Goal: Task Accomplishment & Management: Complete application form

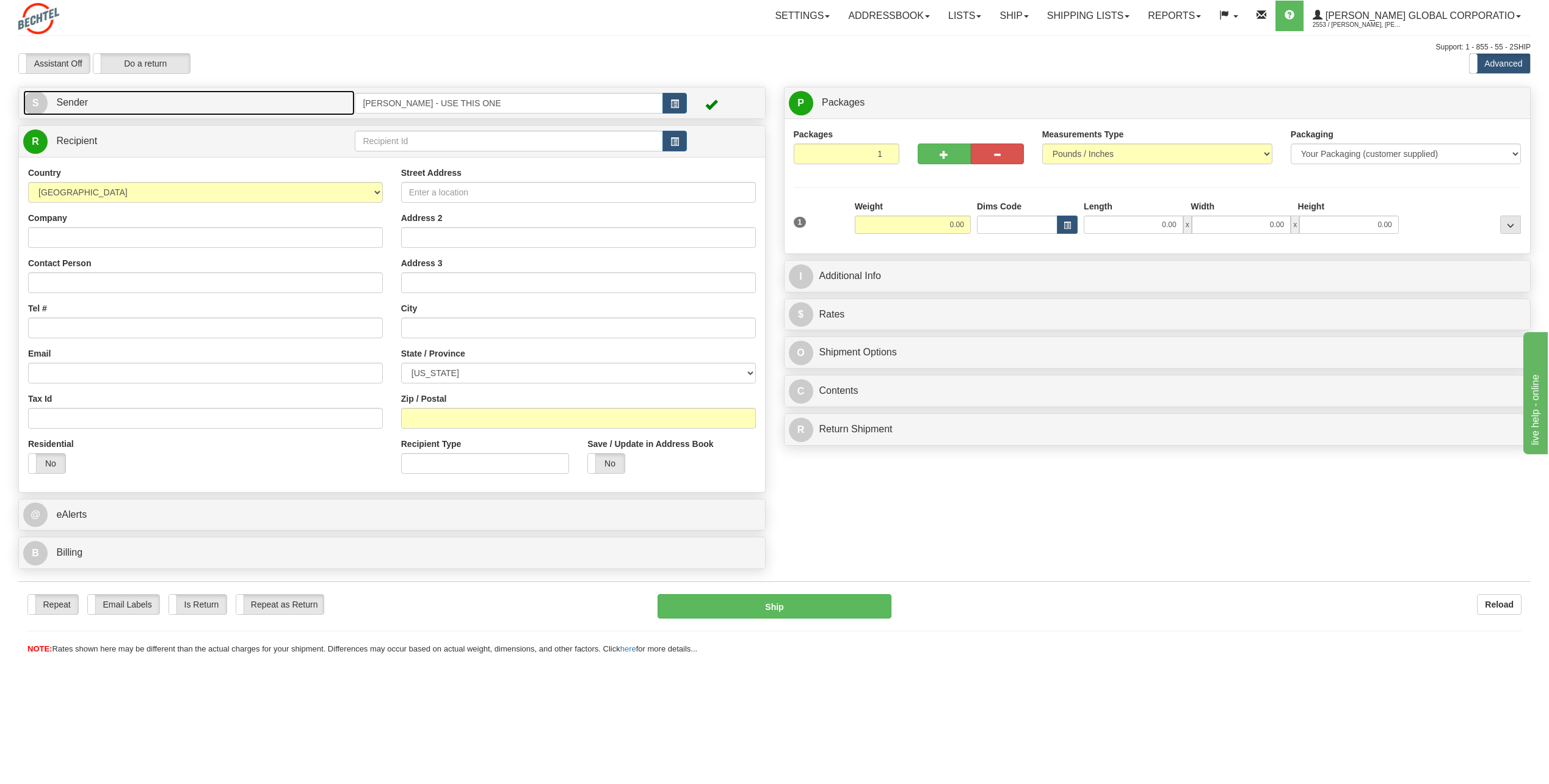
click at [39, 102] on span "S" at bounding box center [35, 103] width 25 height 24
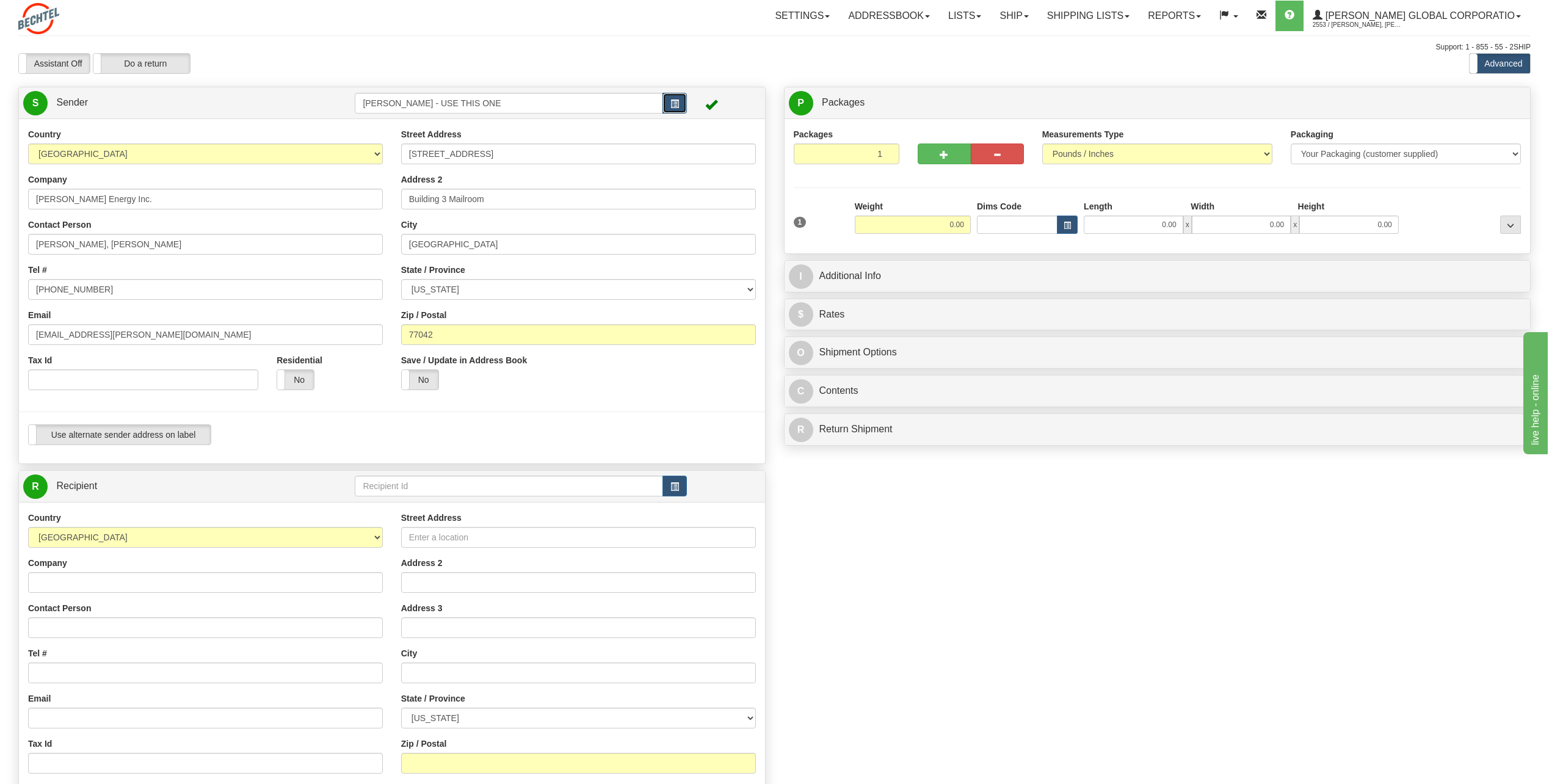
click at [682, 102] on button "button" at bounding box center [674, 103] width 25 height 21
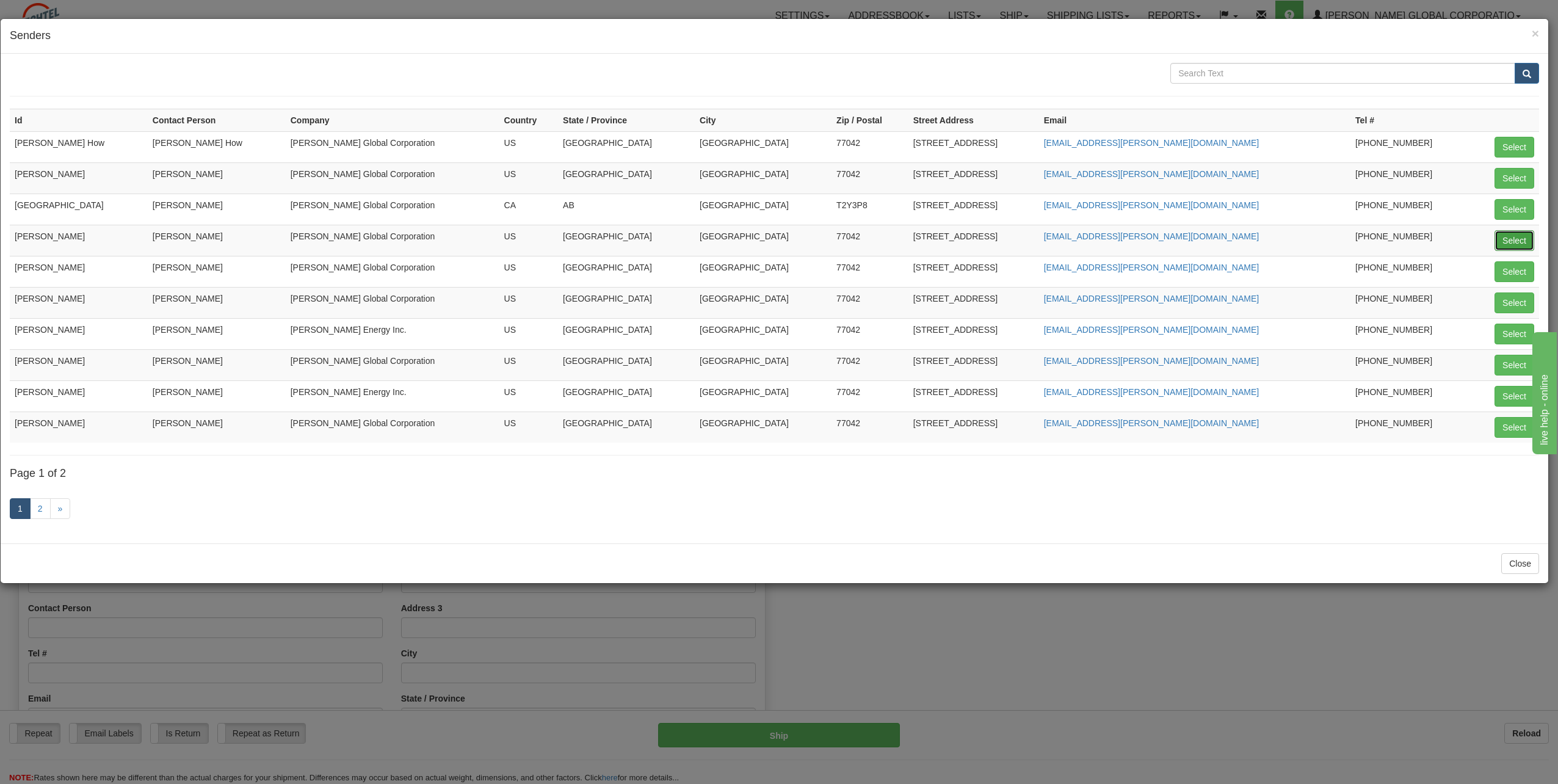
click at [1512, 242] on button "Select" at bounding box center [1514, 240] width 40 height 21
type input "[PERSON_NAME]"
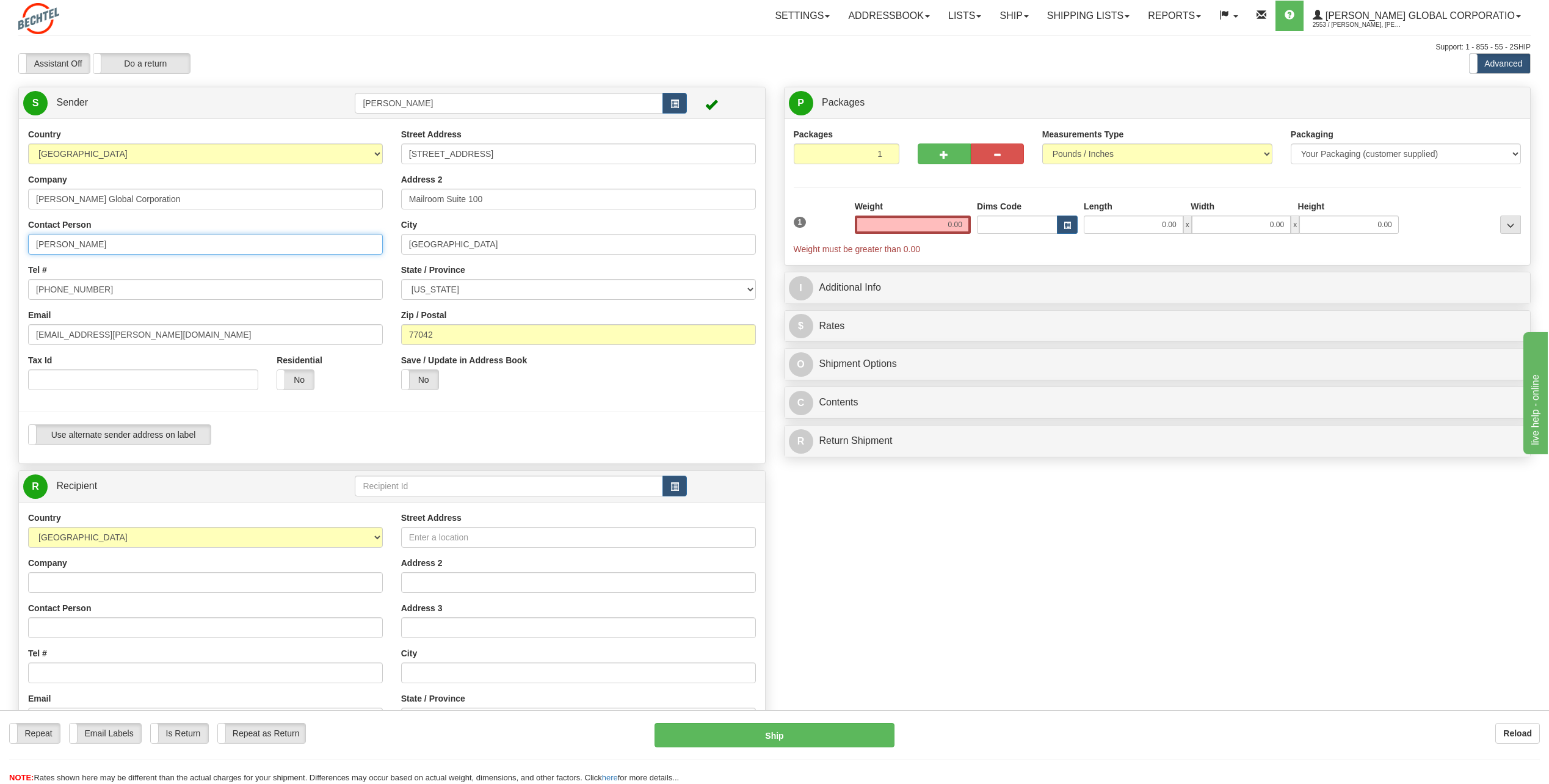
click at [131, 246] on input "[PERSON_NAME]" at bounding box center [205, 244] width 355 height 21
type input "C"
type input "Rickb n"
click at [668, 487] on button "button" at bounding box center [674, 486] width 25 height 21
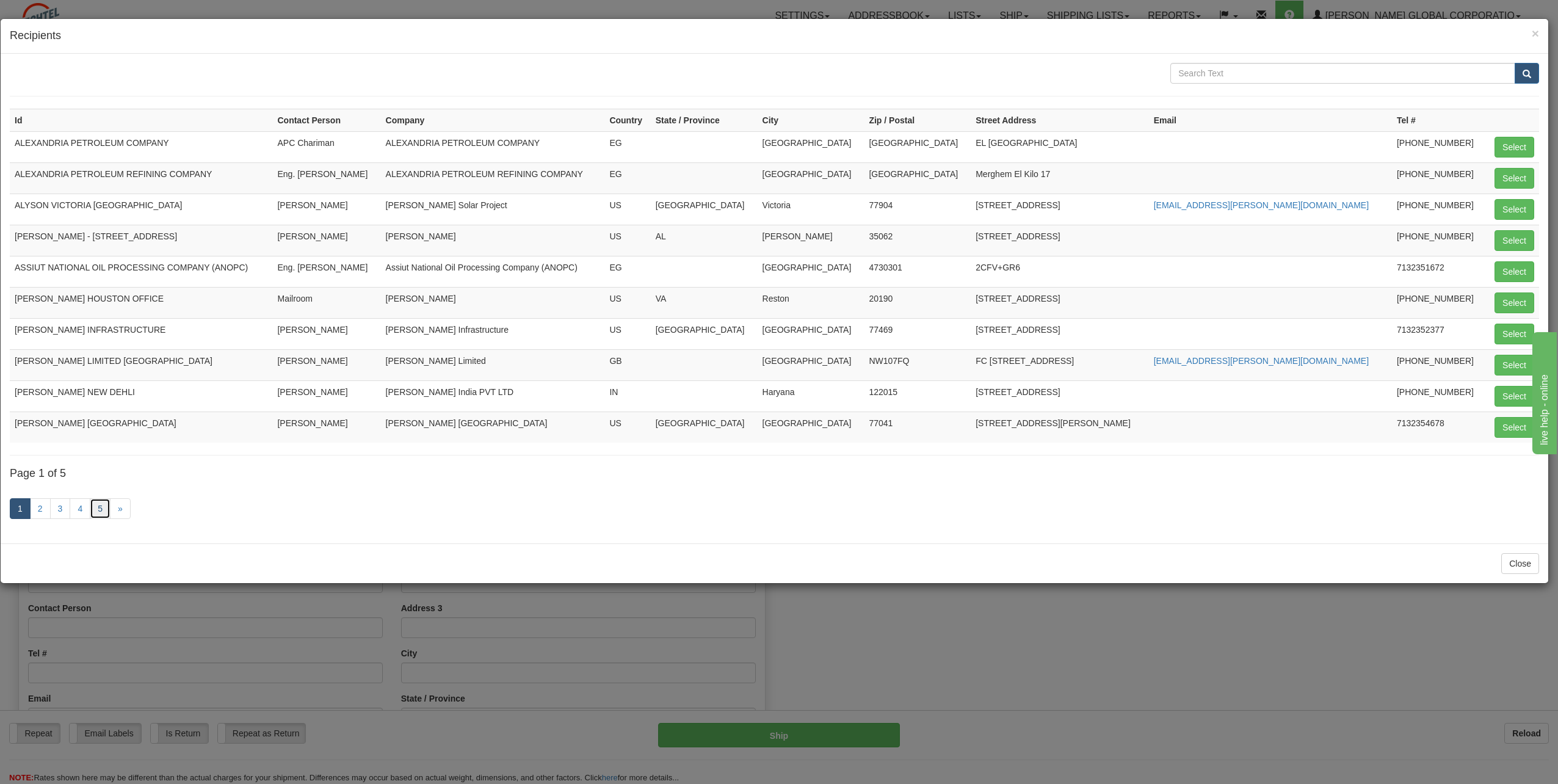
click at [97, 513] on link "5" at bounding box center [100, 508] width 21 height 21
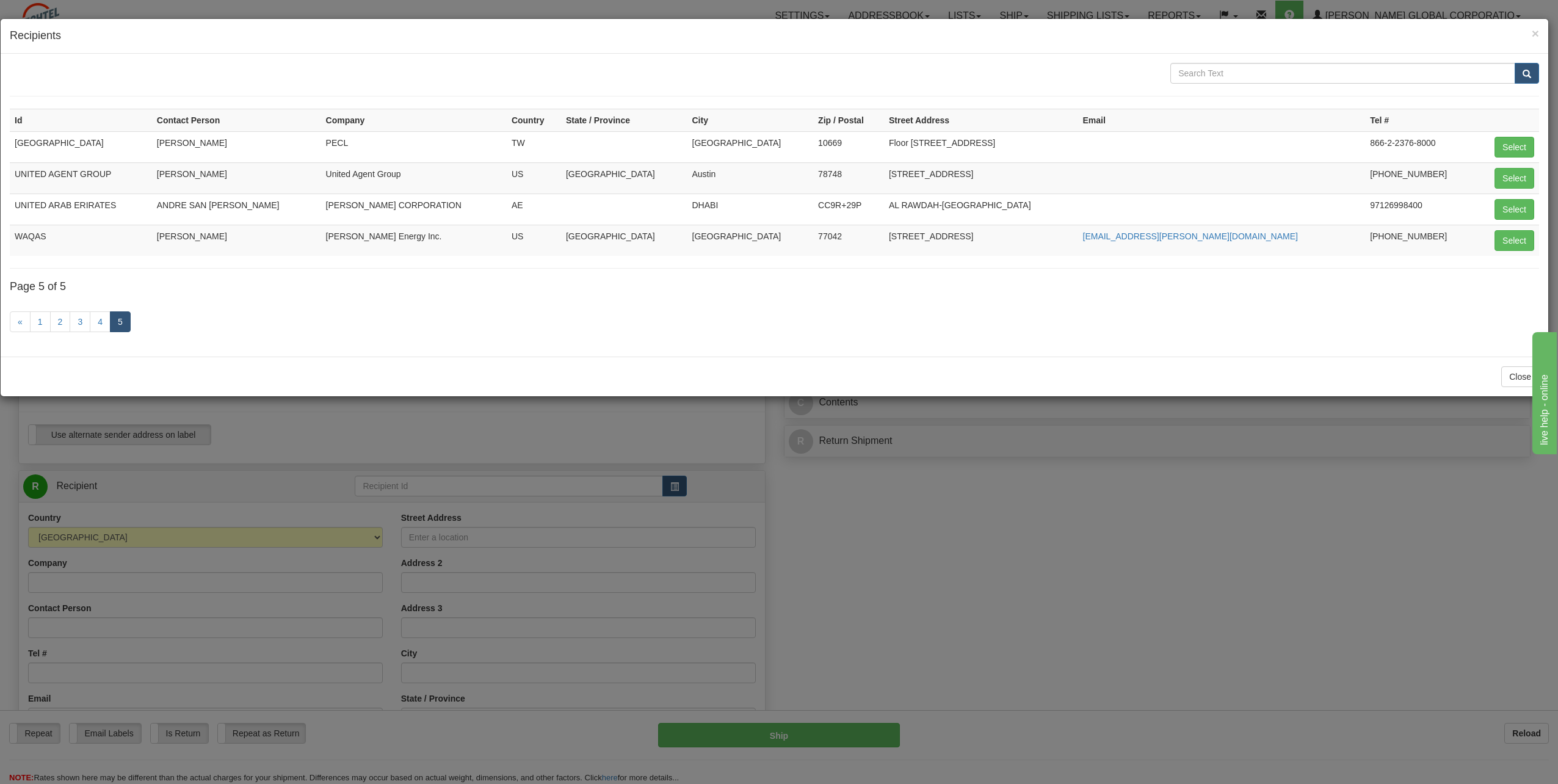
click at [1204, 649] on div "× Recipients Id Contact Person Company Country State / Province City Zip / Post…" at bounding box center [779, 392] width 1558 height 784
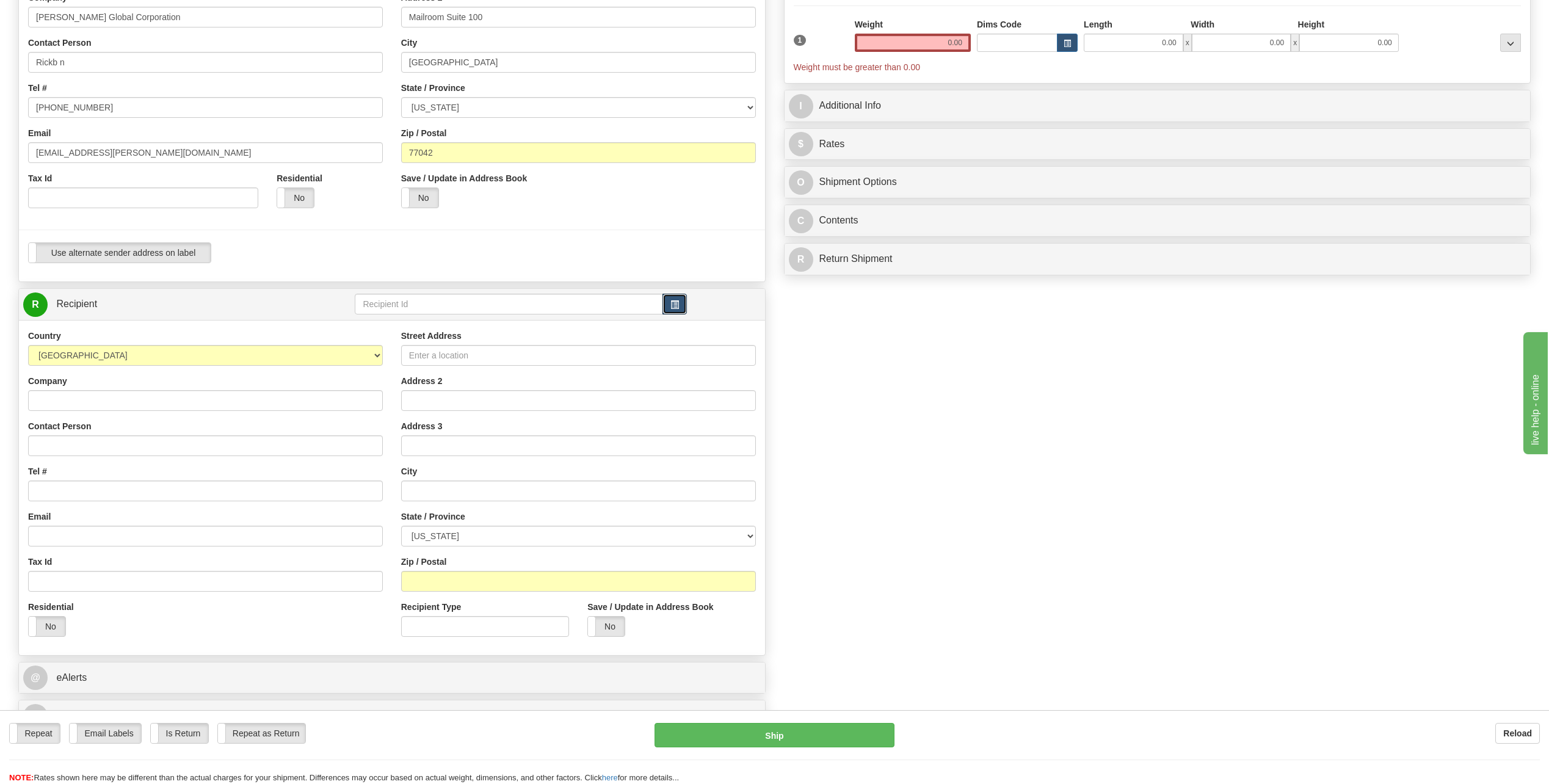
scroll to position [183, 0]
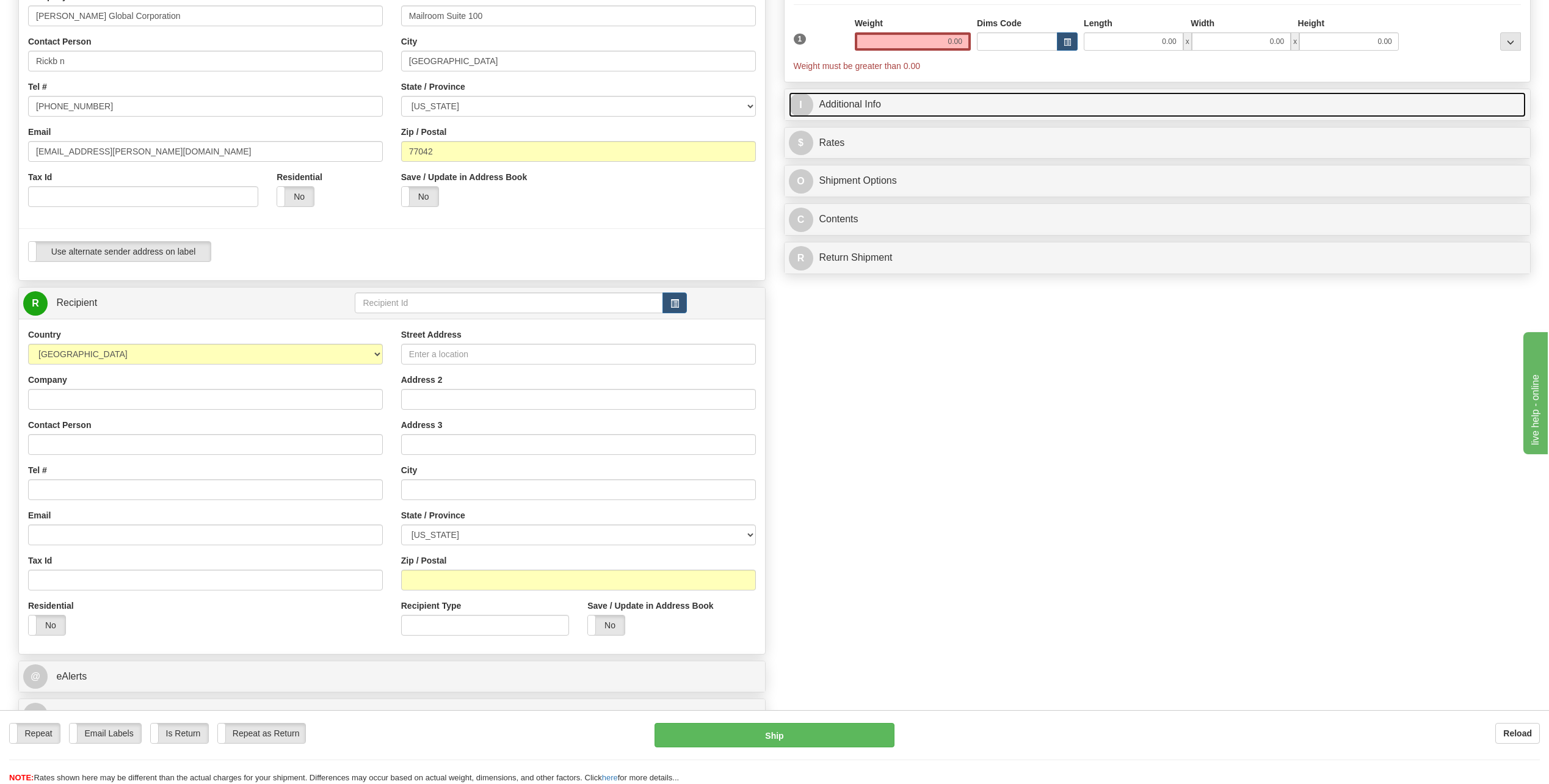
click at [809, 109] on span "I" at bounding box center [801, 105] width 25 height 24
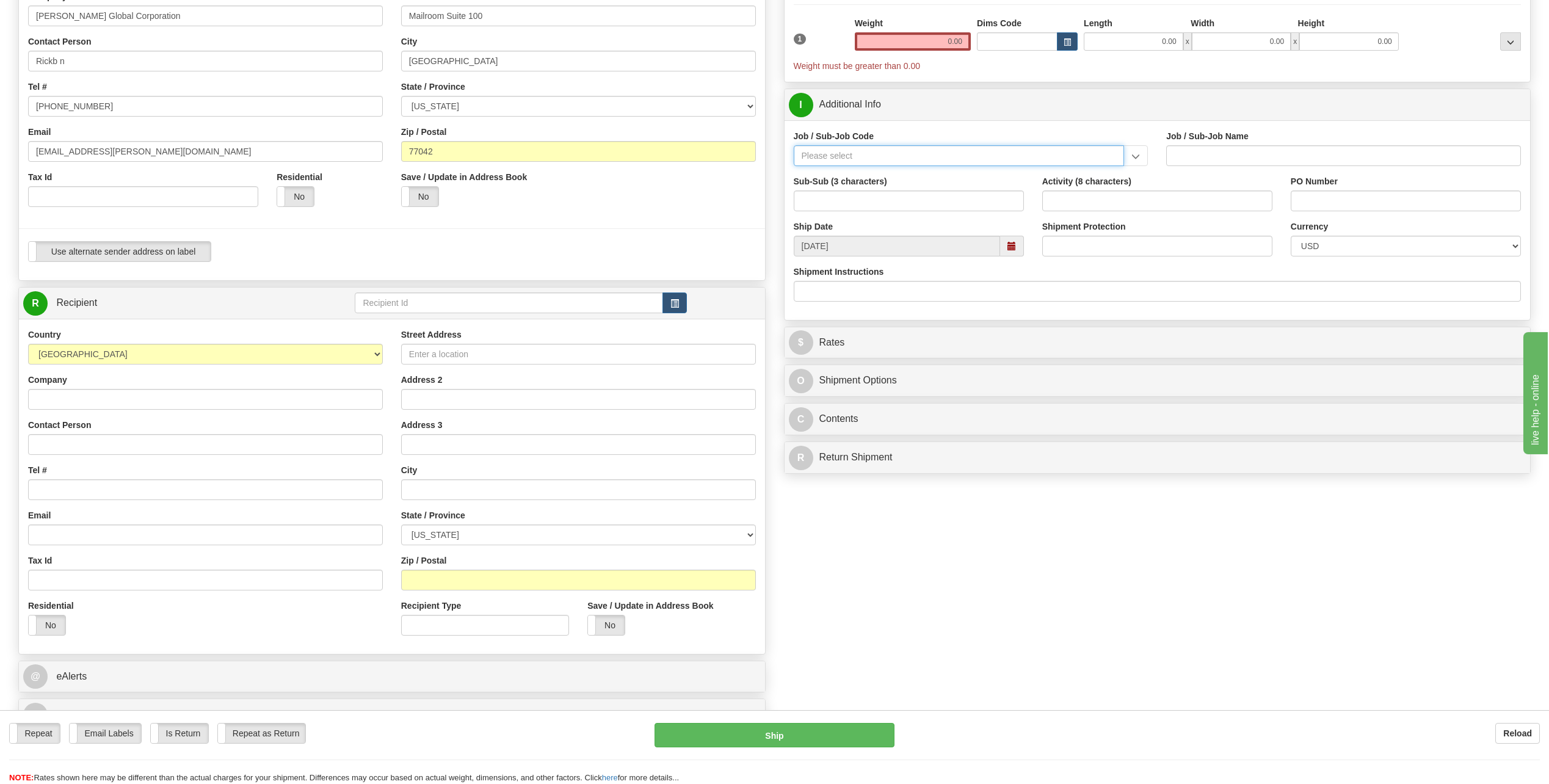
click at [844, 160] on input "Job / Sub-Job Code" at bounding box center [959, 155] width 331 height 21
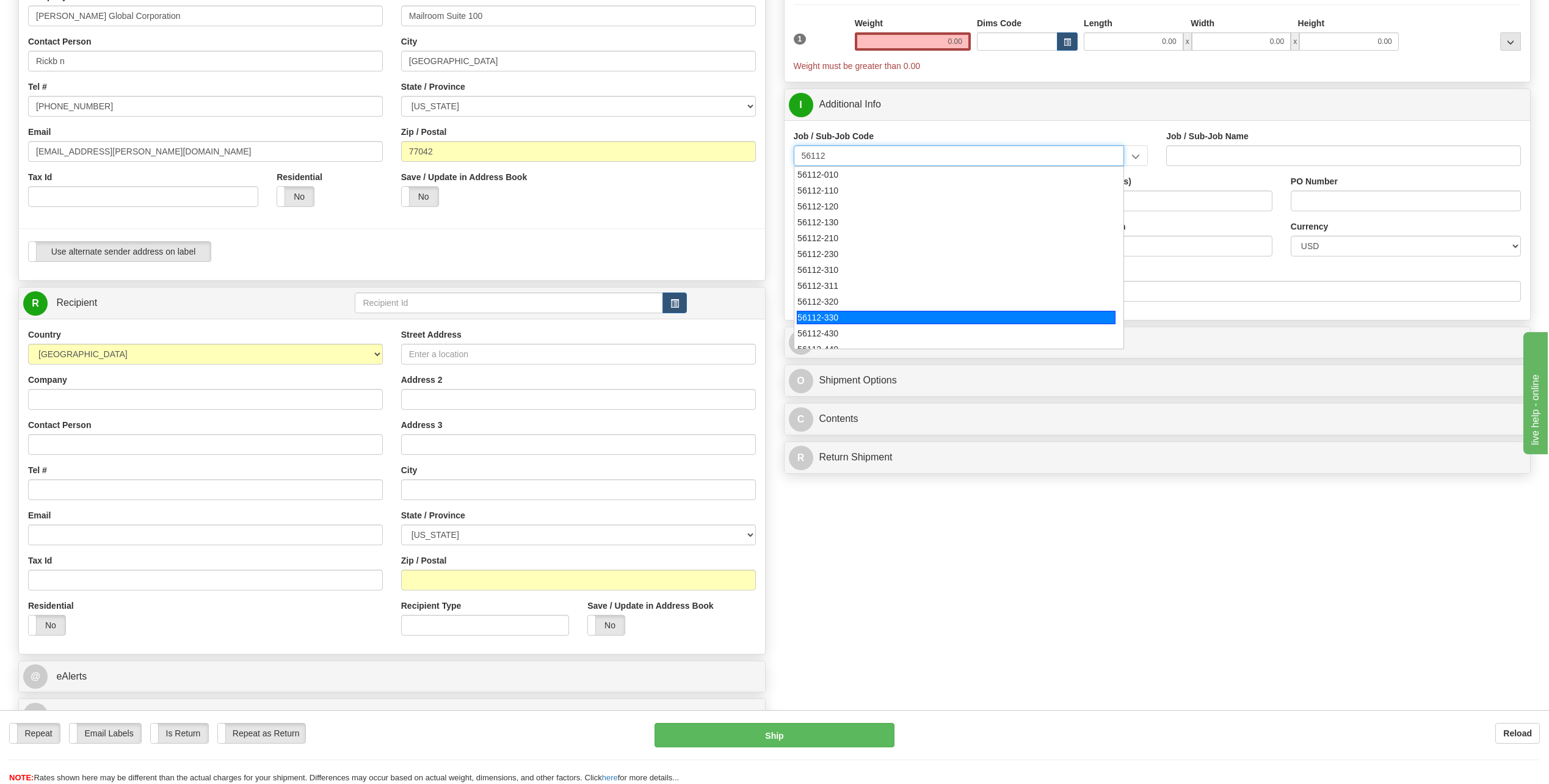
click at [813, 319] on div "56112-330" at bounding box center [956, 317] width 319 height 13
type input "56112-330"
type input "CITY WEST - TIER 3 - MAIL DISTRIBUTION SERVICES"
type input "56112-330"
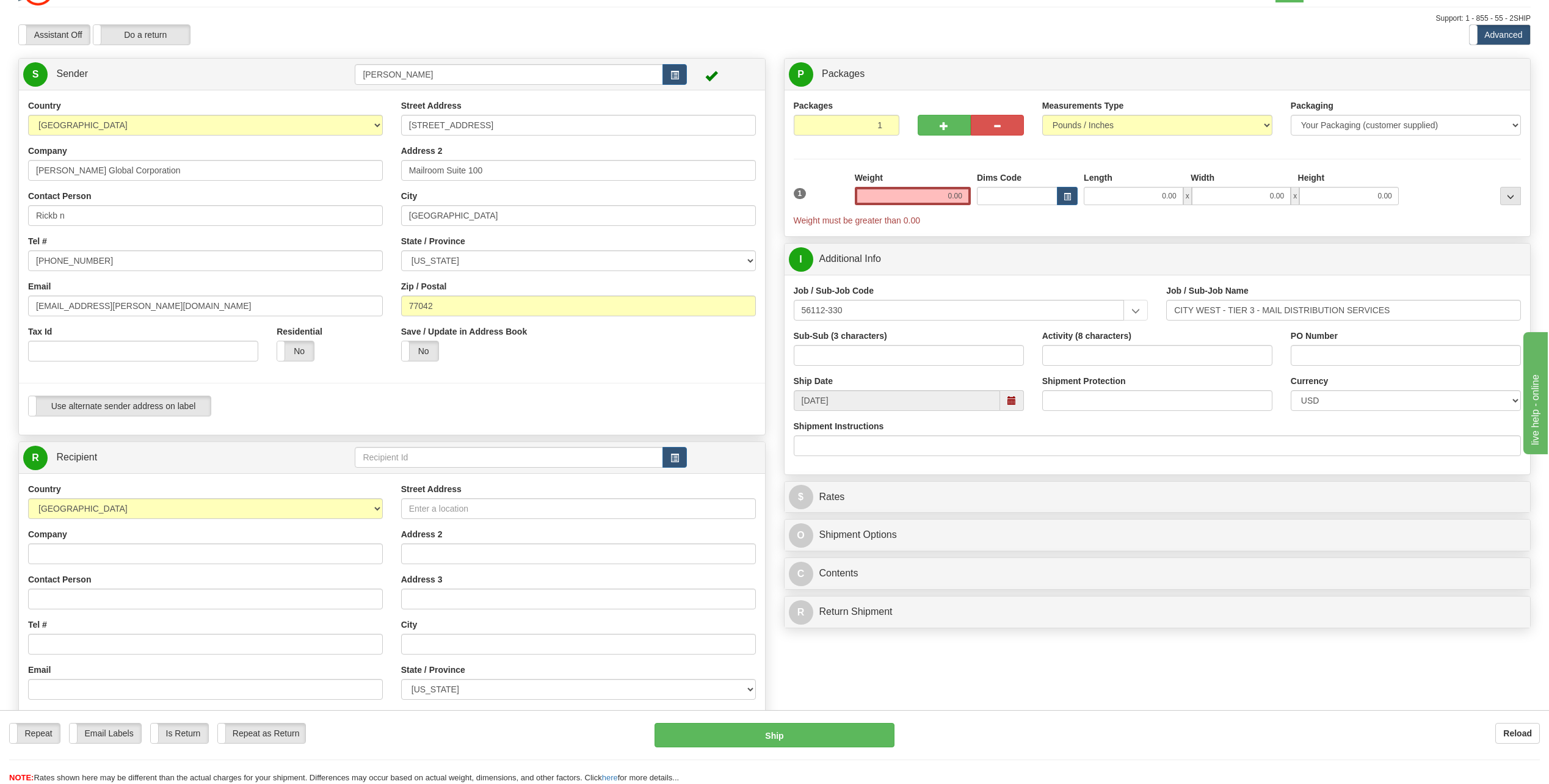
scroll to position [0, 0]
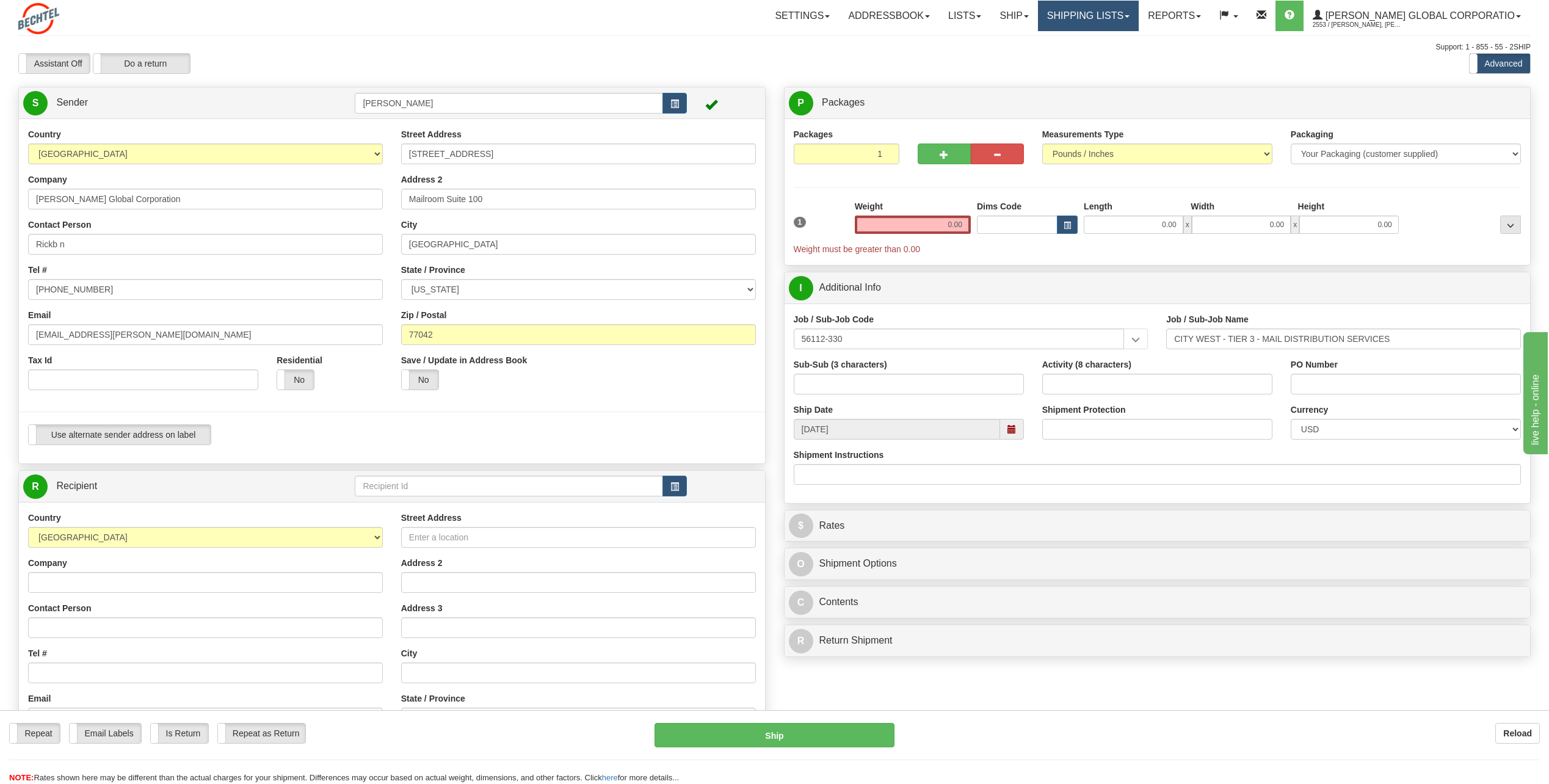
click at [1136, 19] on link "Shipping lists" at bounding box center [1088, 16] width 101 height 31
click at [1115, 57] on span "Search Shipment History" at bounding box center [1078, 59] width 95 height 10
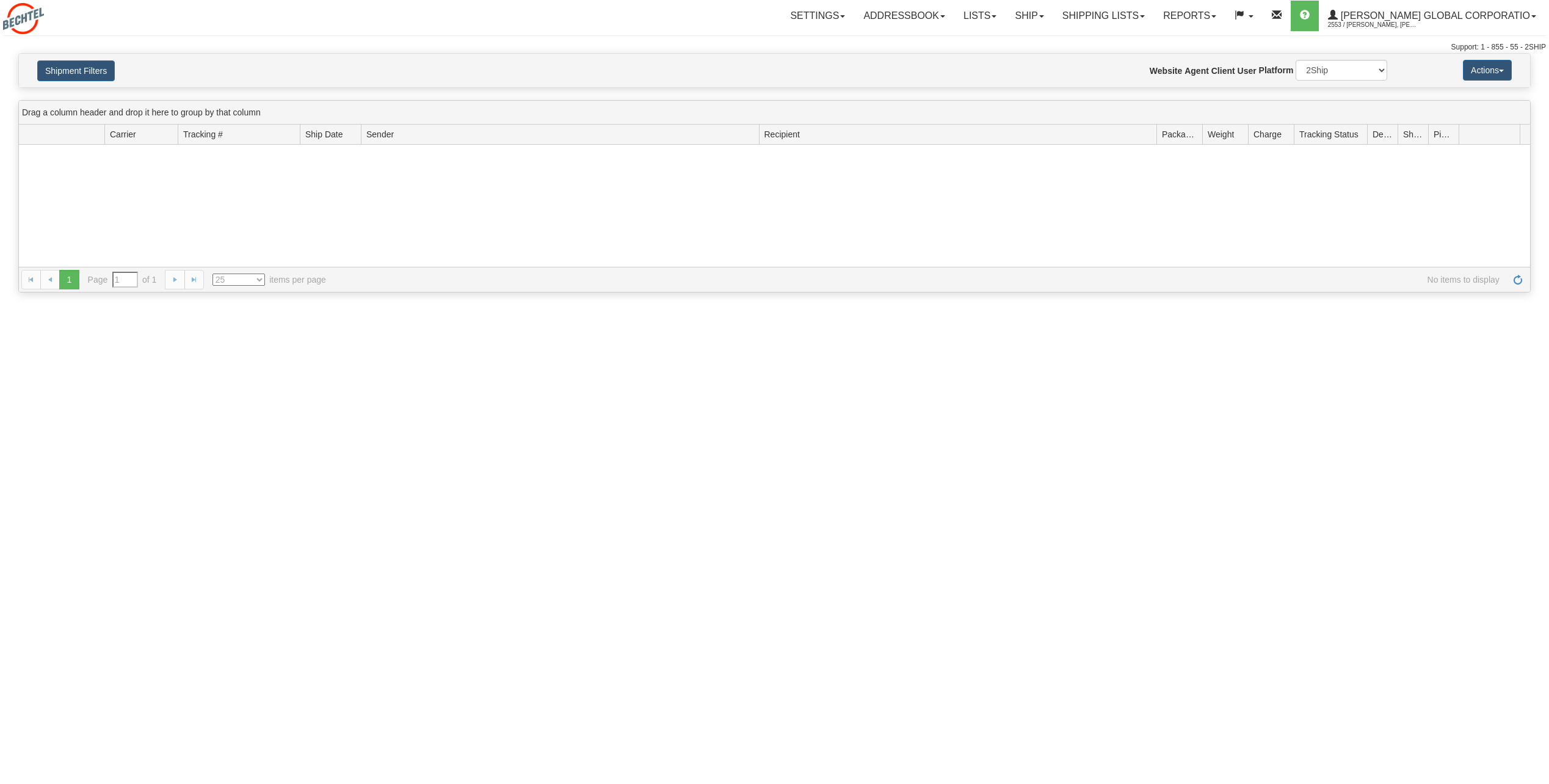
type input "From [DATE] To [DATE]"
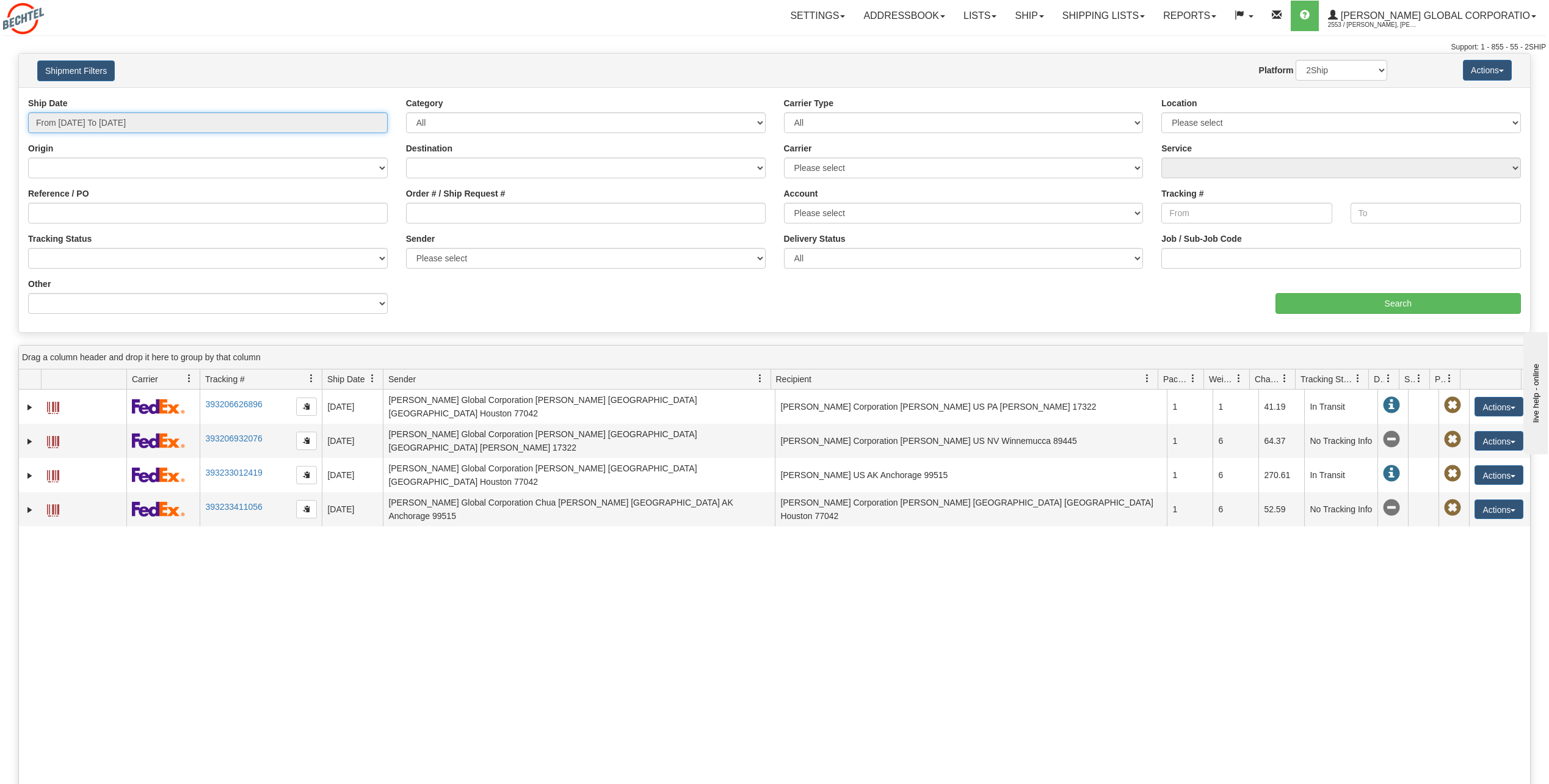
type input "[DATE]"
click at [233, 123] on input "From 09/15/2025 To 09/16/2025" at bounding box center [208, 122] width 359 height 21
type input "09/01/2025"
type input "09/30/2025"
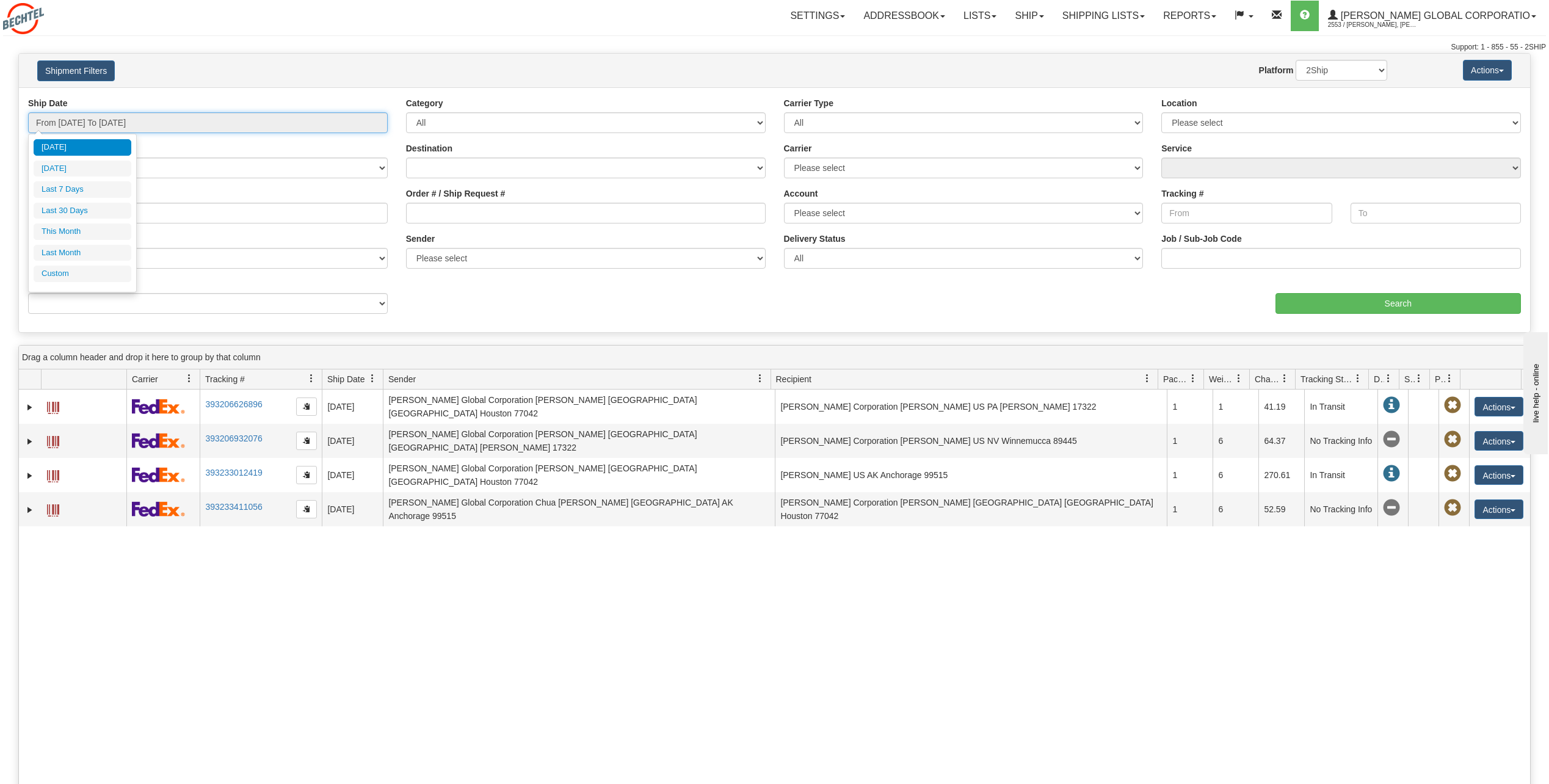
type input "[DATE]"
type input "08/01/2025"
type input "08/31/2025"
type input "[DATE]"
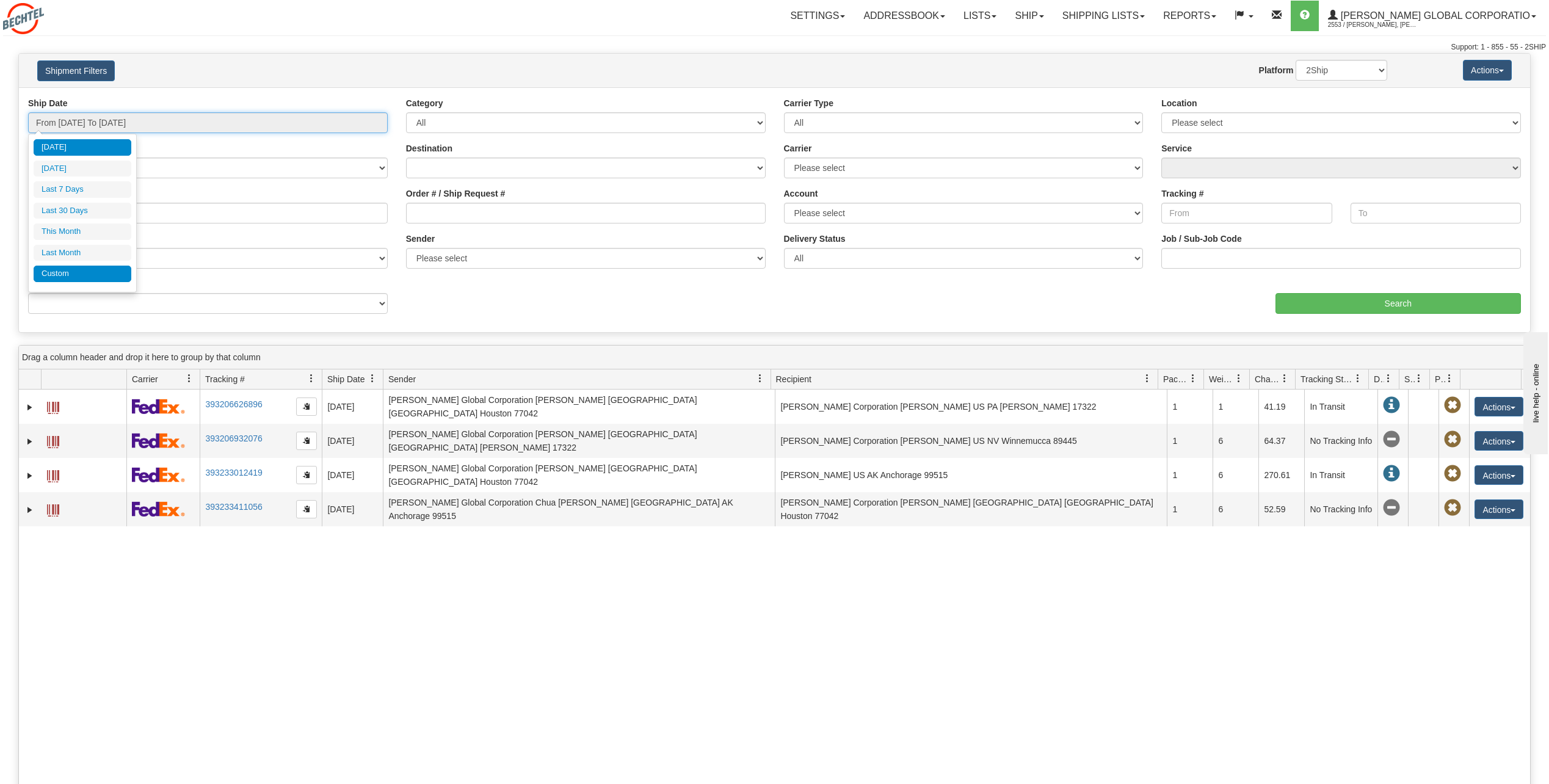
type input "[DATE]"
click at [82, 271] on li "Custom" at bounding box center [82, 274] width 97 height 16
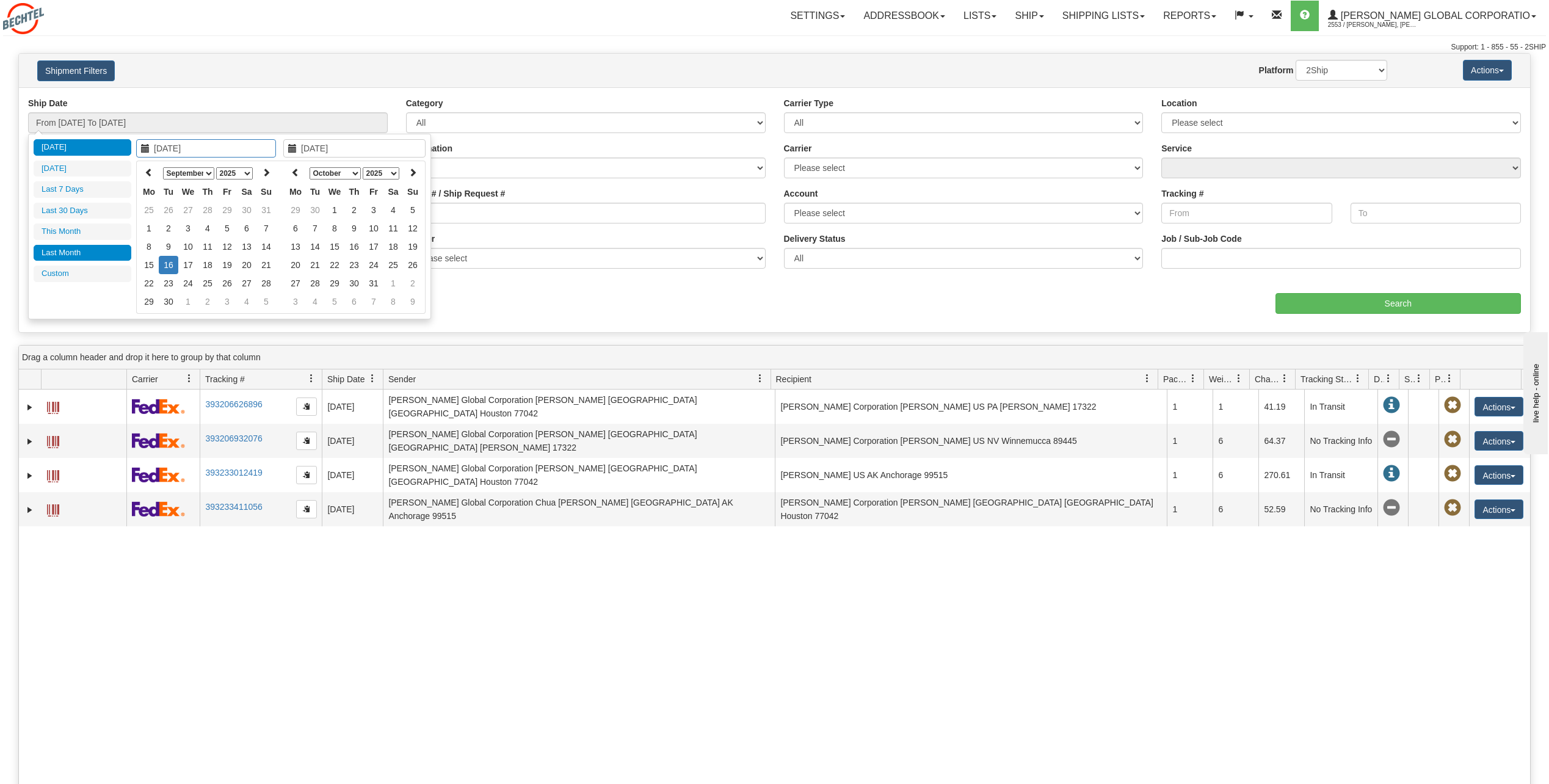
type input "08/01/2025"
type input "08/31/2025"
type input "09/15/2025"
type input "[DATE]"
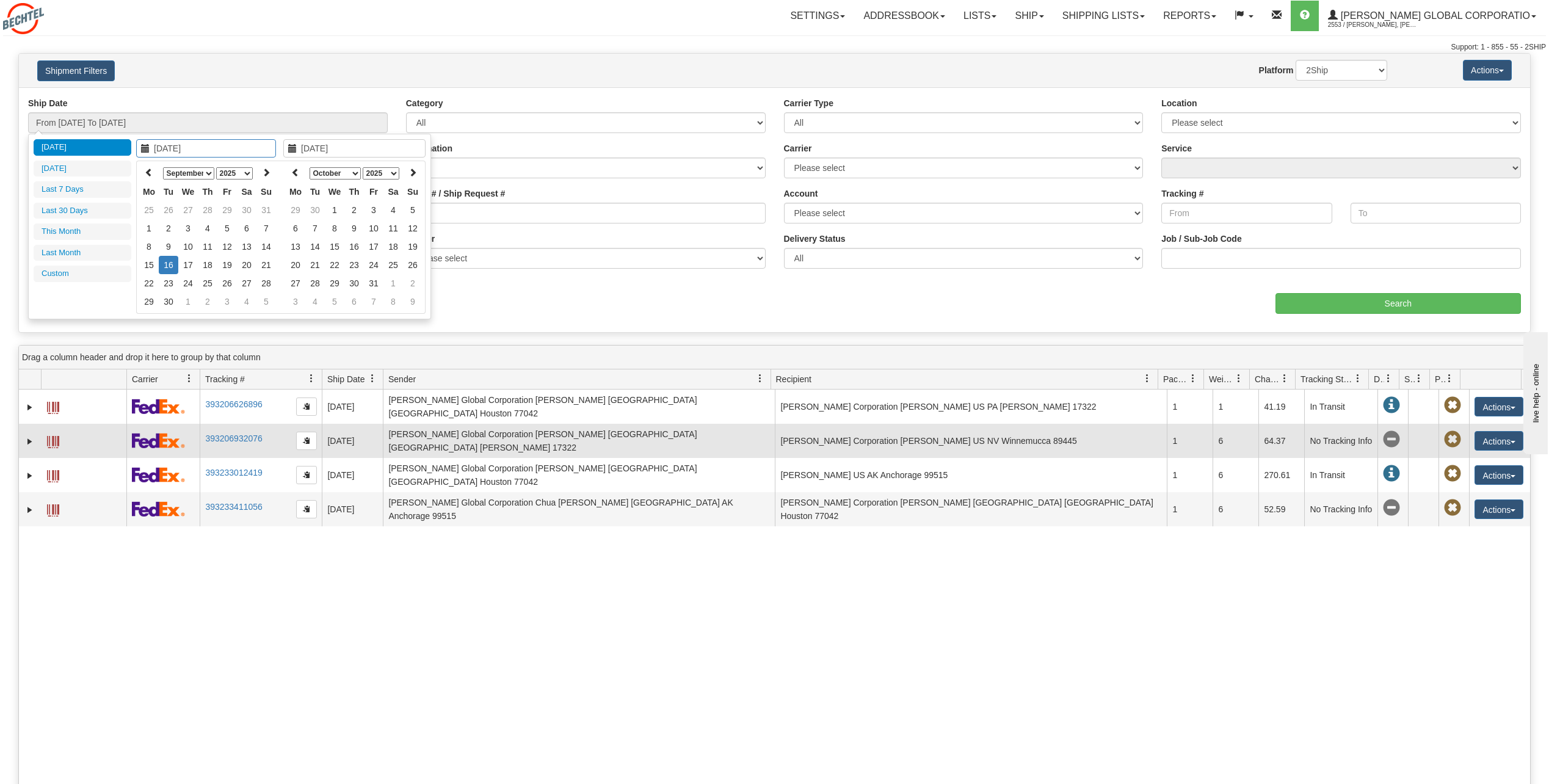
type input "[DATE]"
